Goal: Find specific page/section: Find specific page/section

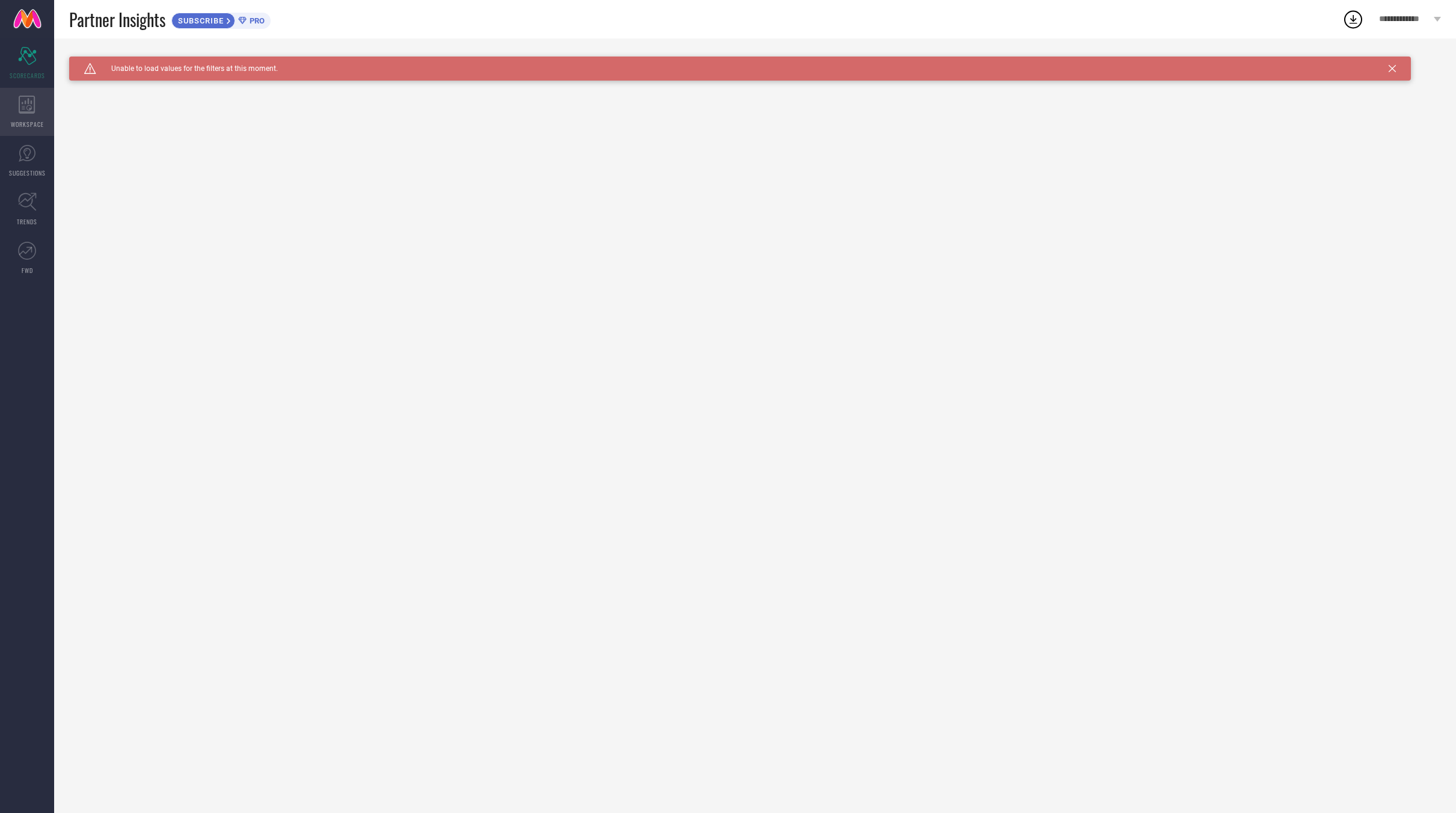
click at [25, 108] on icon at bounding box center [27, 105] width 17 height 18
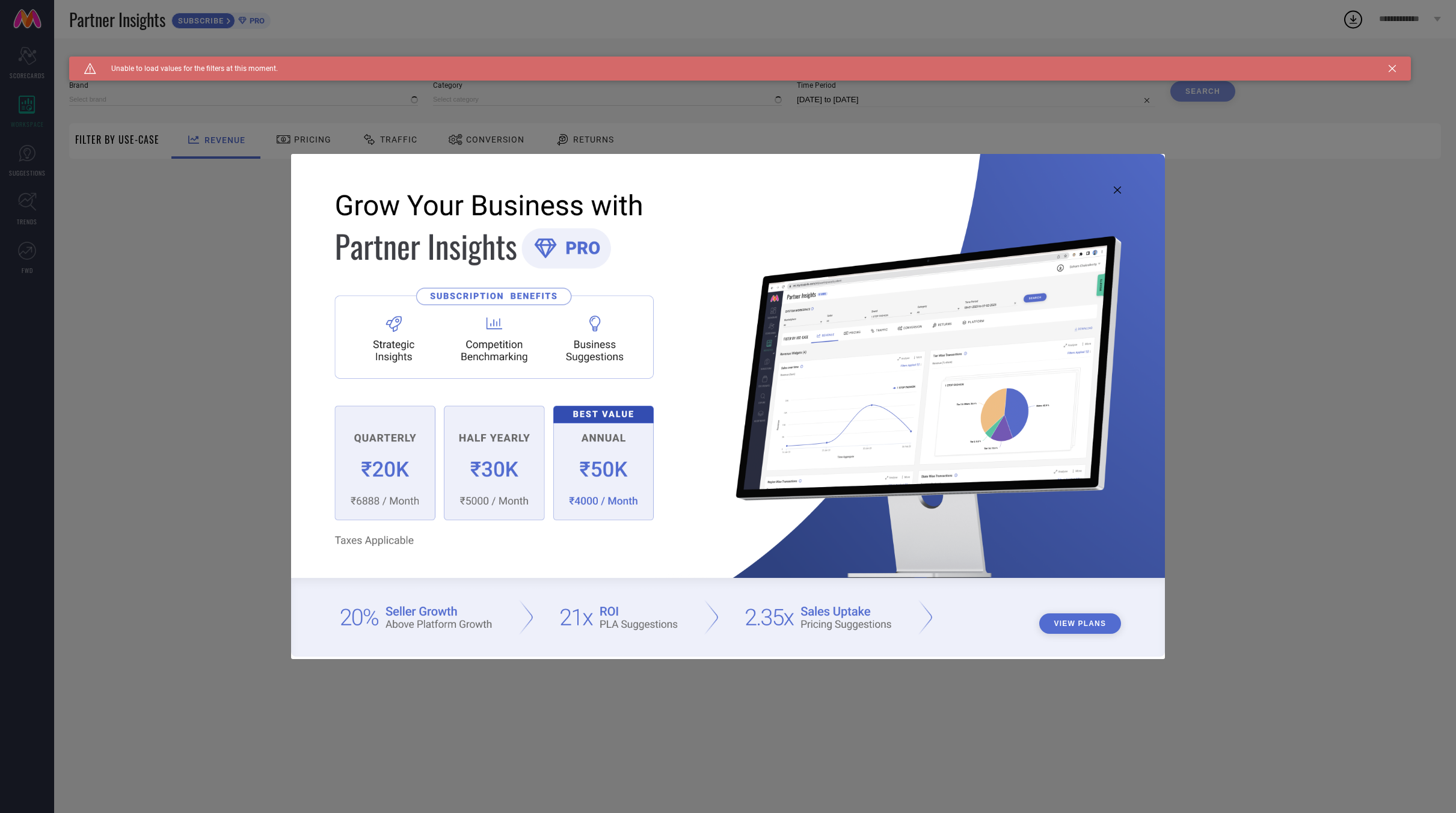
type input "1 STOP FASHION"
type input "All"
click at [1116, 189] on icon at bounding box center [1116, 190] width 7 height 7
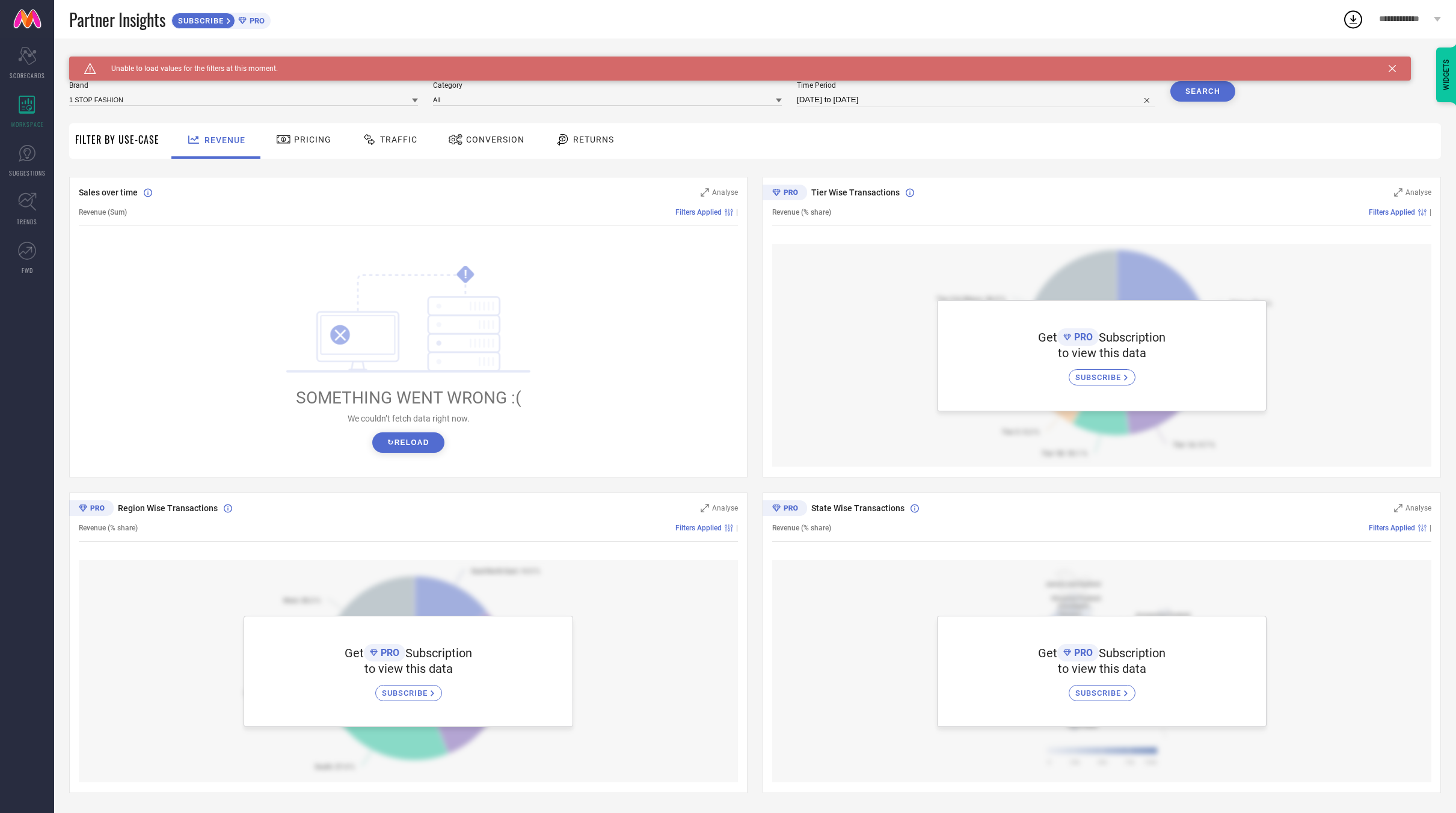
click at [397, 443] on button "↻ Reload" at bounding box center [407, 442] width 72 height 20
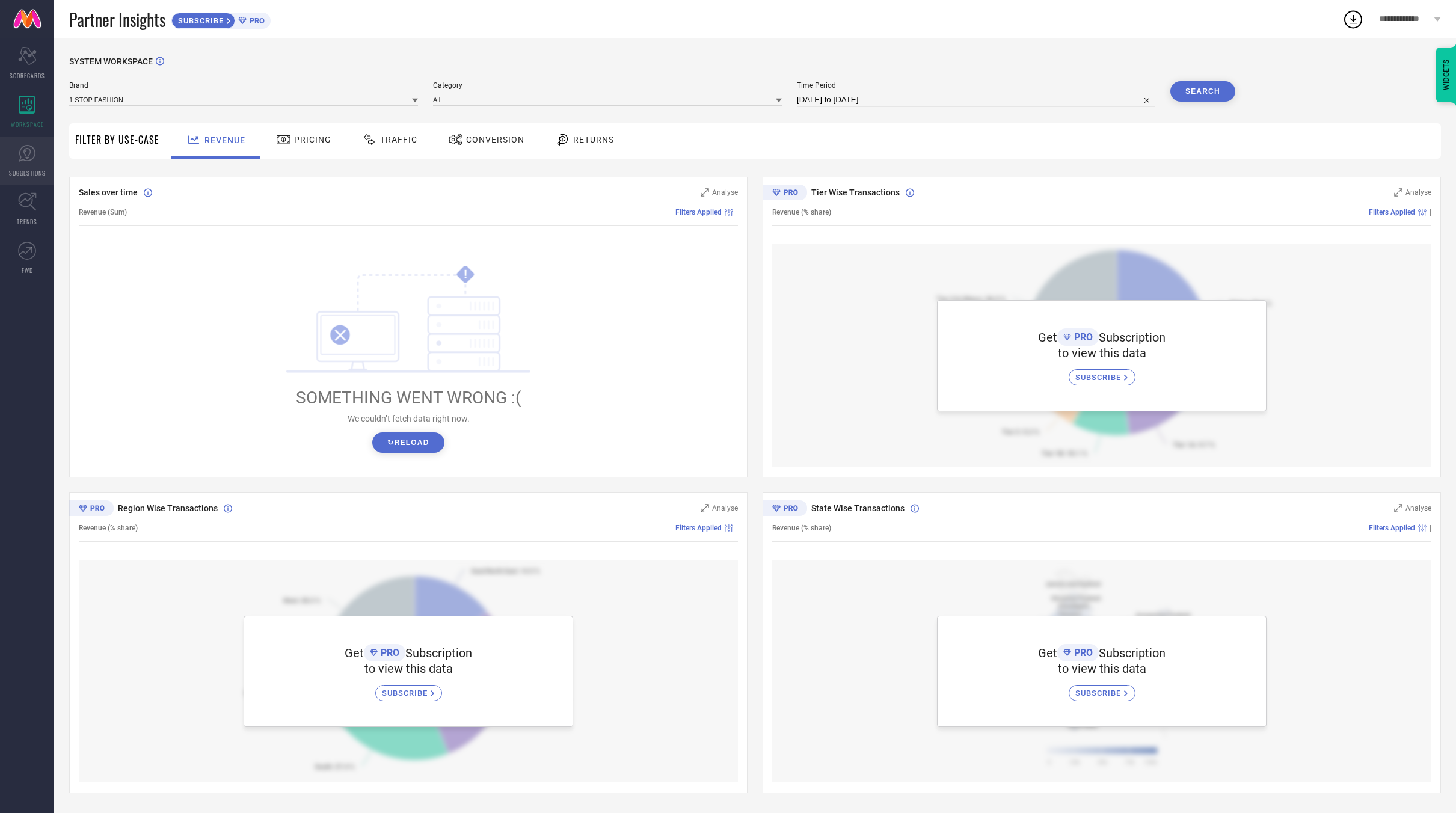
click at [18, 163] on link "SUGGESTIONS" at bounding box center [27, 161] width 54 height 48
